Goal: Task Accomplishment & Management: Manage account settings

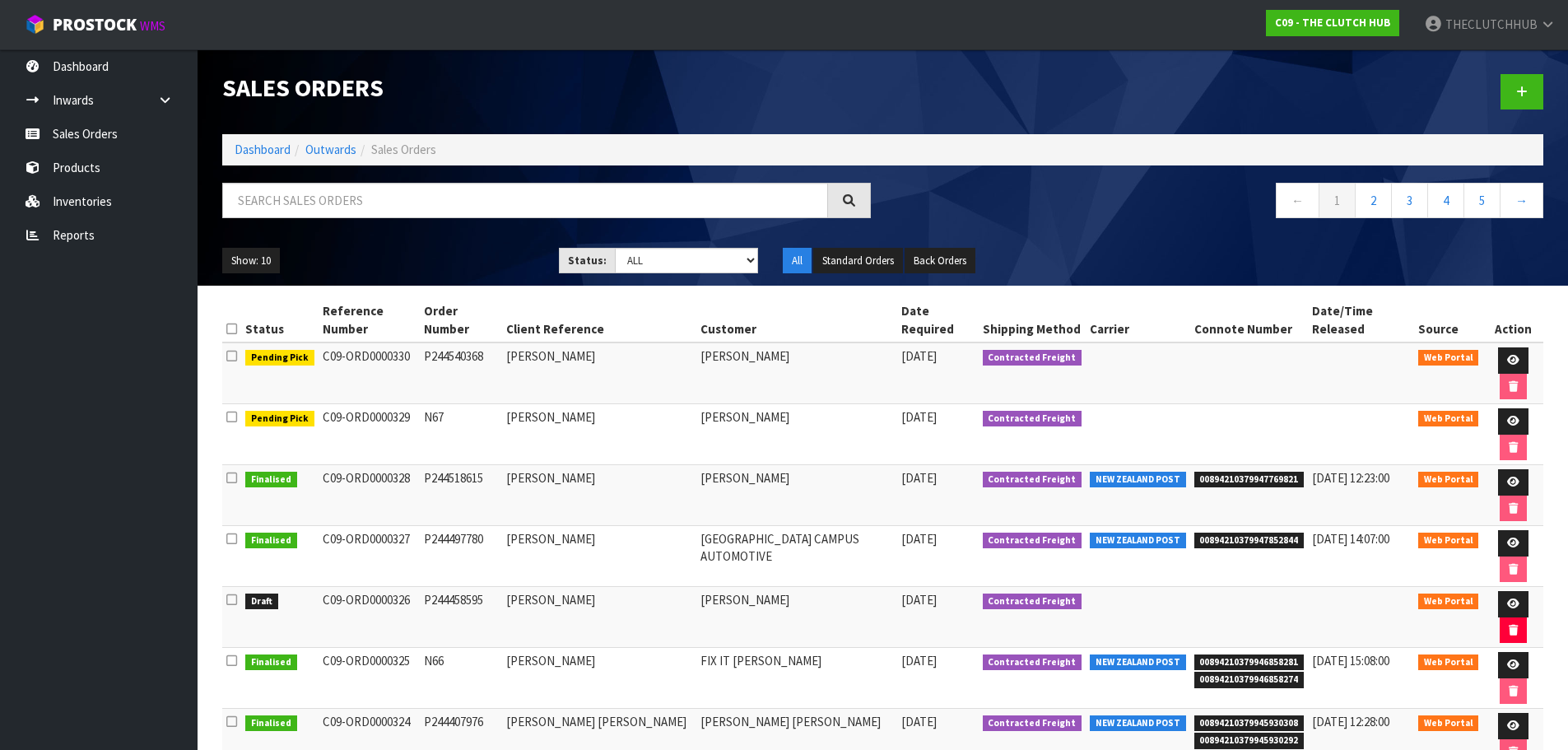
click at [161, 741] on ul "Dashboard Inwards Purchase Orders Receipts Sales Orders Products Inventories Re…" at bounding box center [98, 399] width 197 height 700
click at [138, 133] on link "Sales Orders" at bounding box center [98, 133] width 197 height 33
click at [114, 159] on link "Products" at bounding box center [98, 168] width 197 height 33
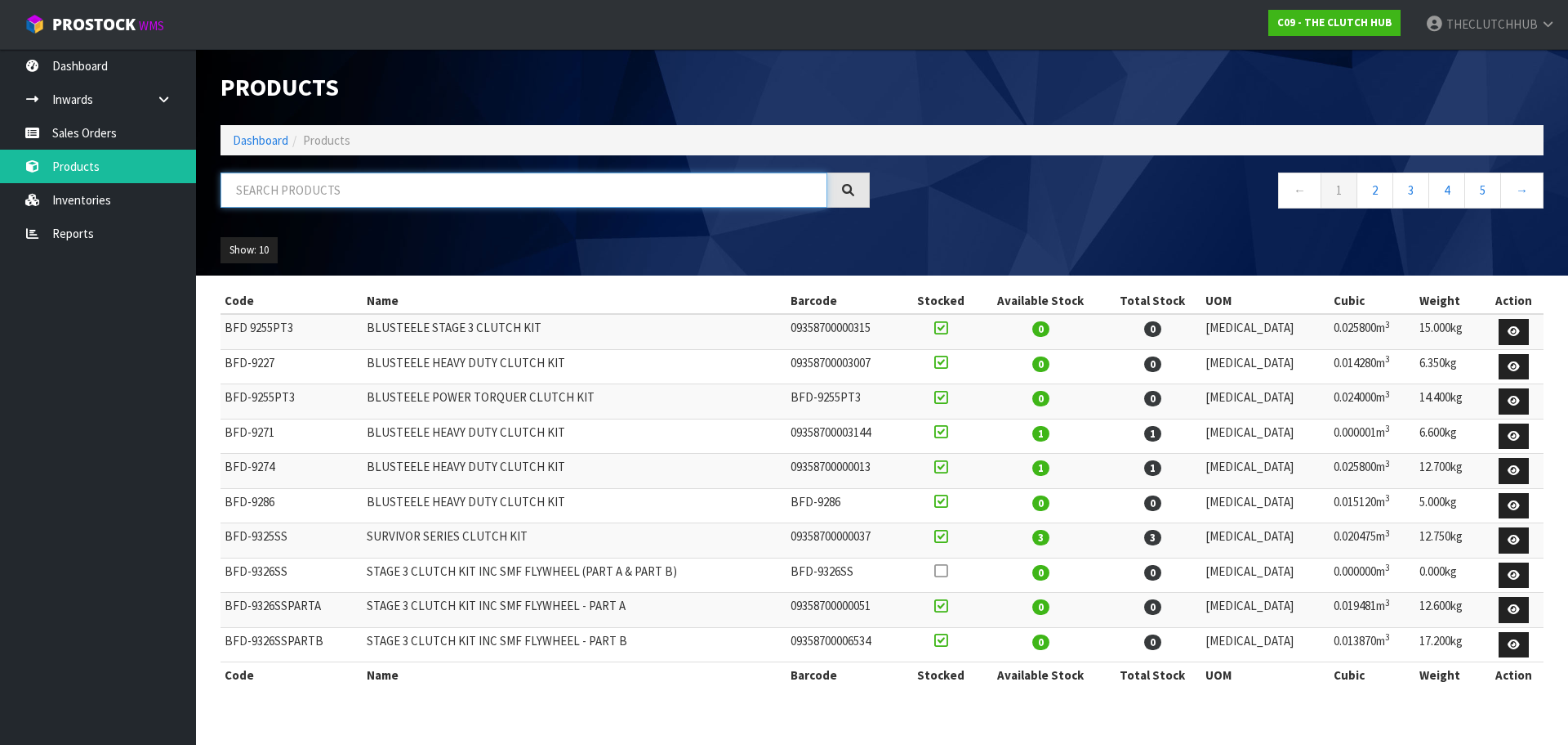
click at [286, 191] on input "text" at bounding box center [525, 190] width 607 height 35
type input "9763"
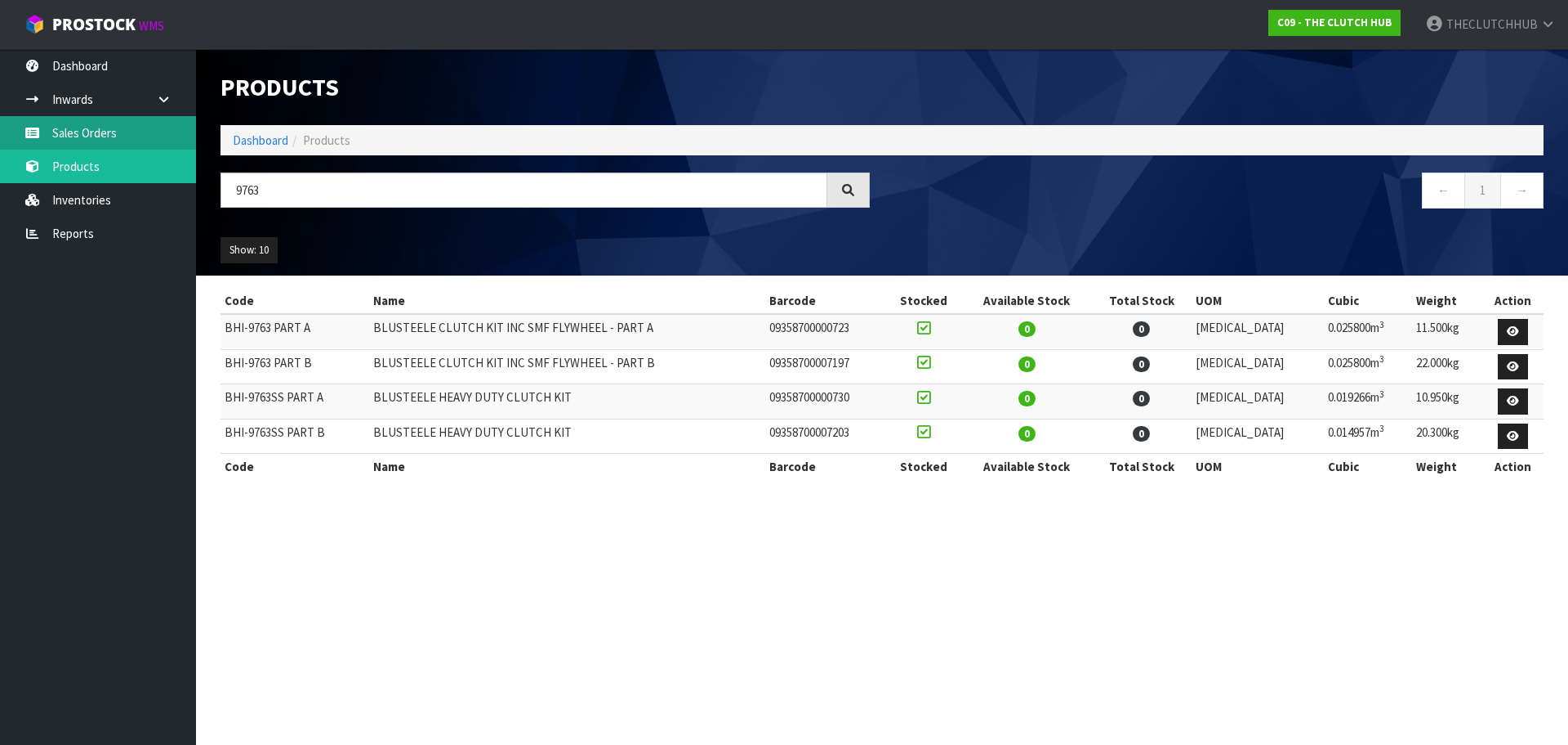
click at [120, 141] on link "Sales Orders" at bounding box center [97, 132] width 196 height 33
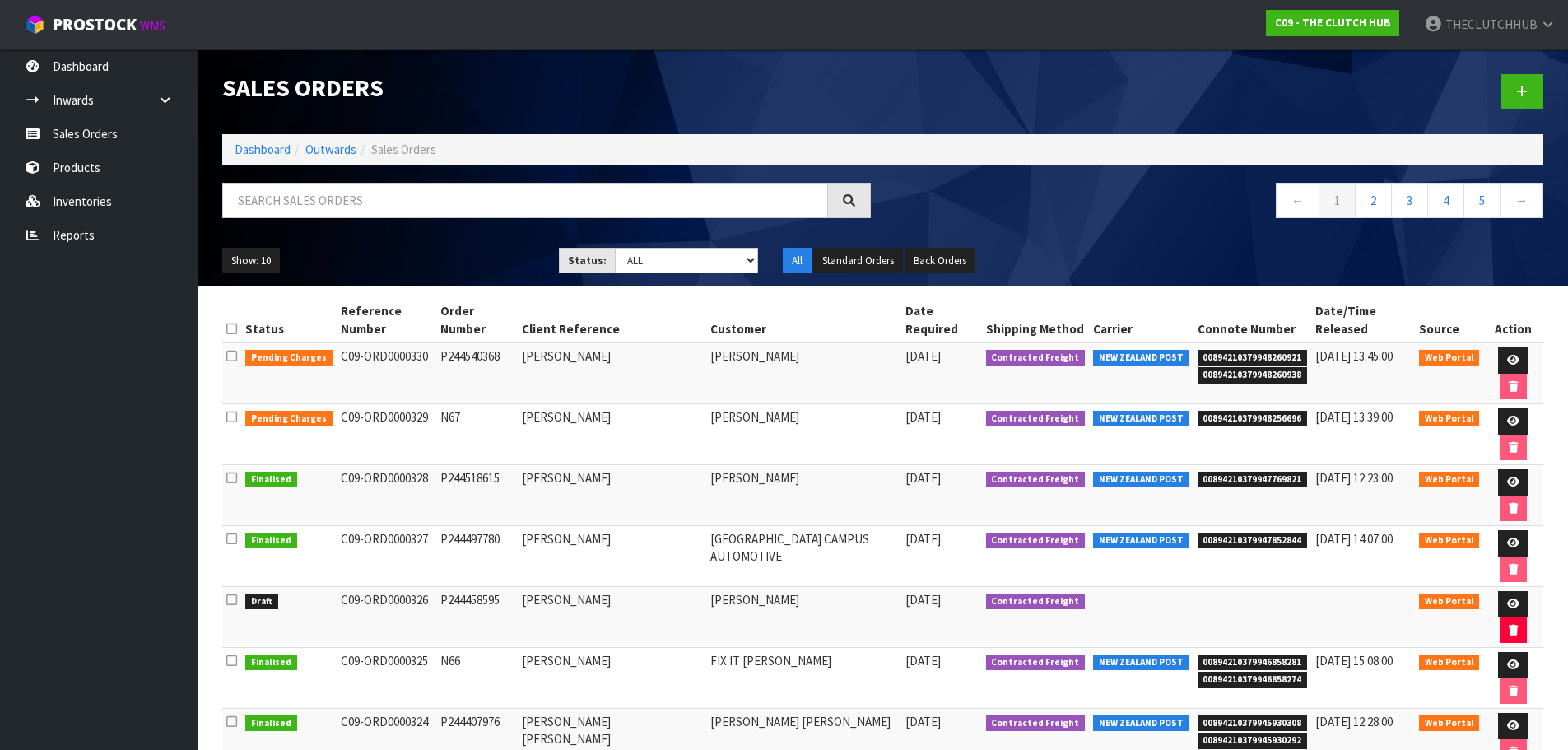
drag, startPoint x: 508, startPoint y: 499, endPoint x: 334, endPoint y: 499, distance: 174.0
click at [334, 586] on tr "Draft C09-ORD0000326 P244458595 CASSINA GIBBS CASSINA GIBBS 08/09/2025 Contract…" at bounding box center [883, 617] width 1321 height 61
copy tr "C09-ORD0000326 P244458595"
drag, startPoint x: 1284, startPoint y: 336, endPoint x: 1185, endPoint y: 346, distance: 99.5
click at [1197, 350] on span "00894210379948260921" at bounding box center [1252, 358] width 110 height 17
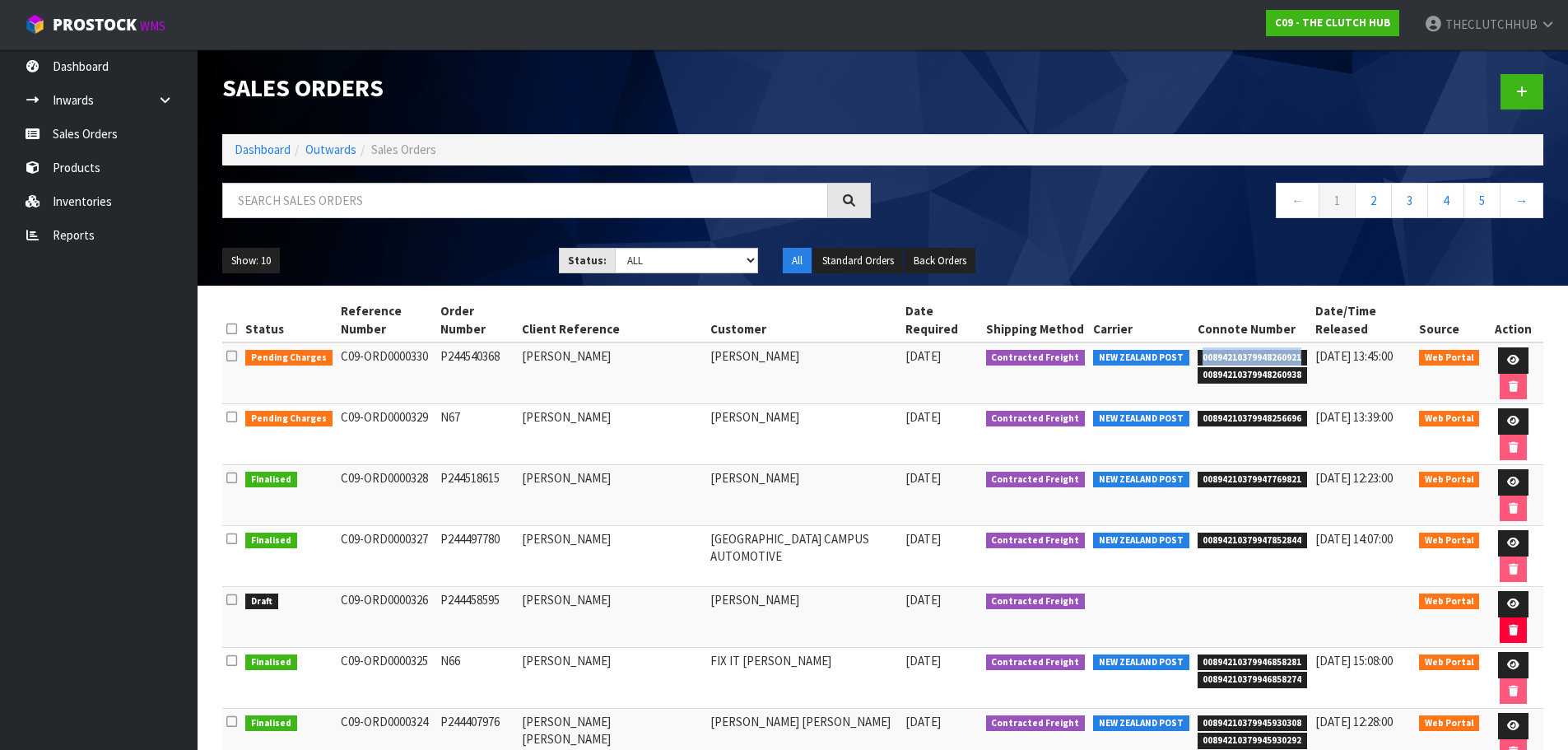
copy span "00894210379948260921"
drag, startPoint x: 1283, startPoint y: 357, endPoint x: 1187, endPoint y: 358, distance: 96.0
click at [1197, 367] on span "00894210379948260938" at bounding box center [1252, 375] width 110 height 17
copy span "00894210379948260938"
